Goal: Transaction & Acquisition: Book appointment/travel/reservation

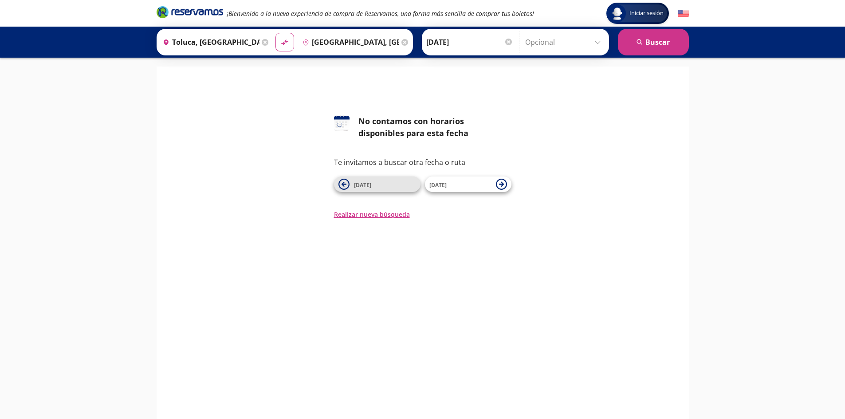
click at [402, 186] on span "[DATE]" at bounding box center [385, 184] width 62 height 11
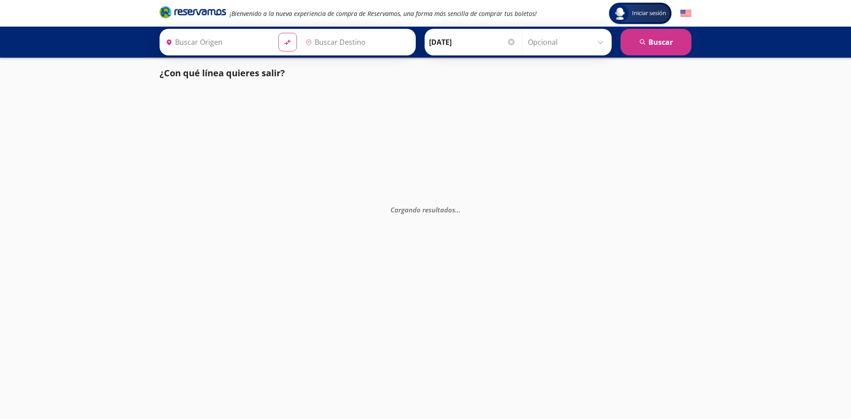
type input "Toluca, [GEOGRAPHIC_DATA]"
type input "[GEOGRAPHIC_DATA], [GEOGRAPHIC_DATA]"
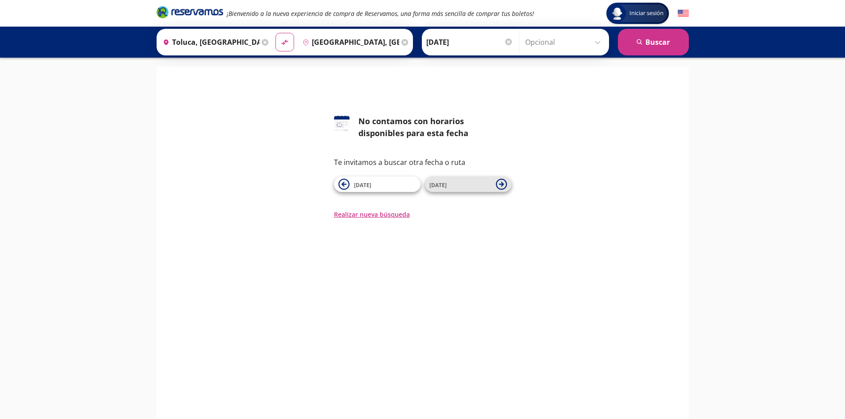
click at [468, 183] on span "[DATE]" at bounding box center [460, 184] width 62 height 11
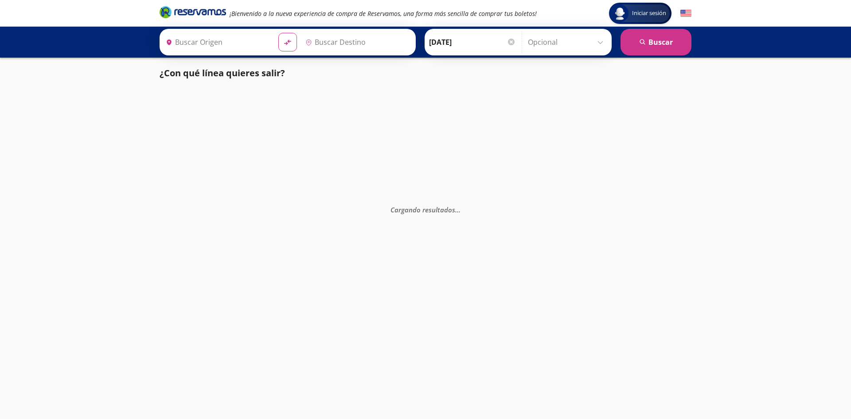
type input "Toluca, [GEOGRAPHIC_DATA]"
type input "[GEOGRAPHIC_DATA], [GEOGRAPHIC_DATA]"
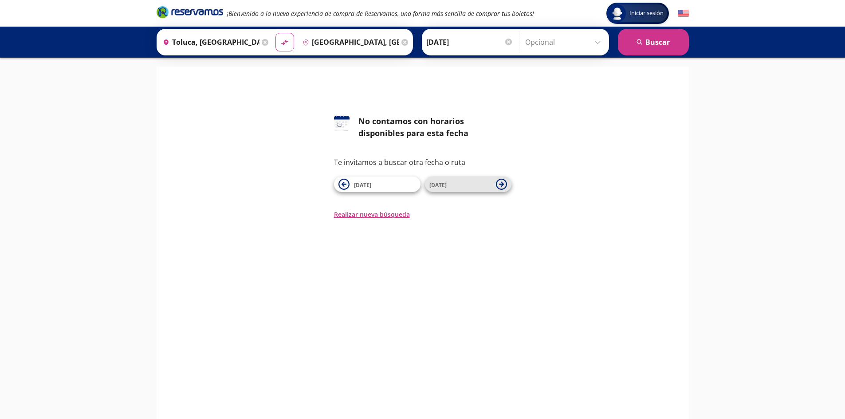
click at [472, 184] on span "[DATE]" at bounding box center [460, 184] width 62 height 11
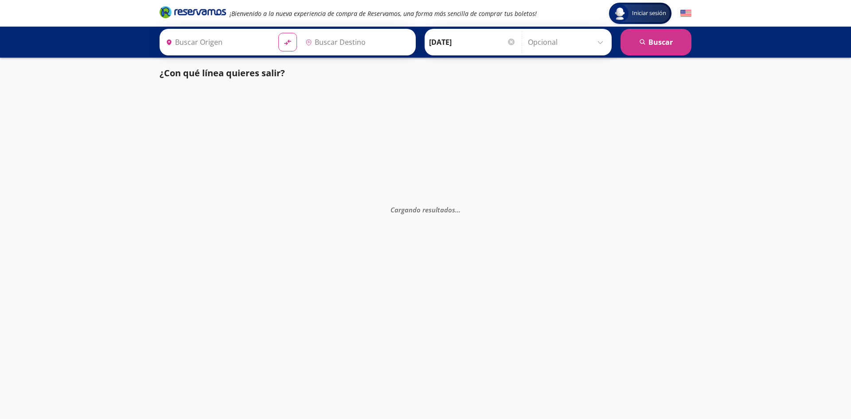
type input "Toluca, [GEOGRAPHIC_DATA]"
type input "[GEOGRAPHIC_DATA], [GEOGRAPHIC_DATA]"
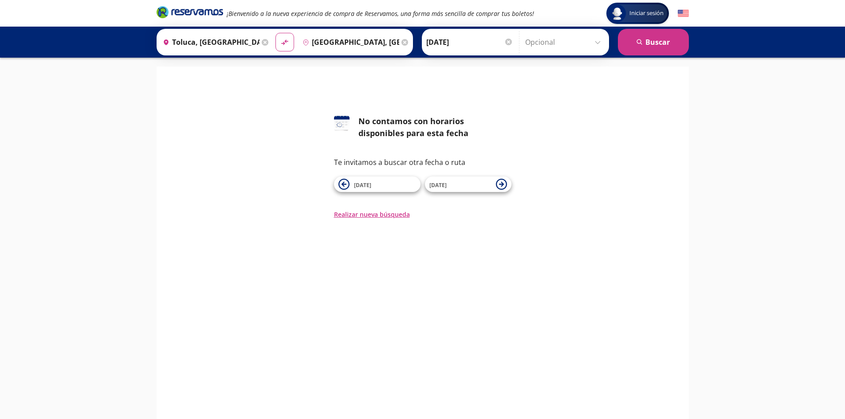
click at [472, 184] on span "[DATE]" at bounding box center [460, 184] width 62 height 11
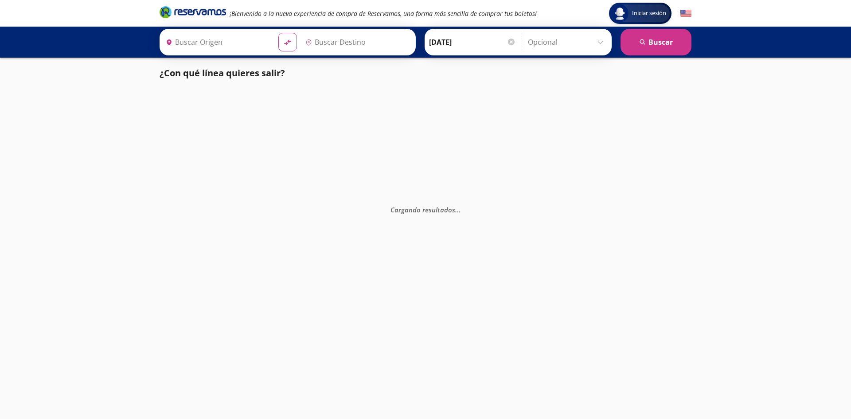
type input "[GEOGRAPHIC_DATA], [GEOGRAPHIC_DATA]"
type input "Toluca, [GEOGRAPHIC_DATA]"
